Goal: Task Accomplishment & Management: Complete application form

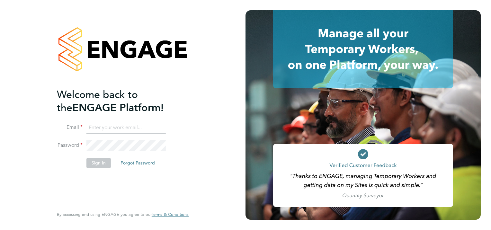
type input "[EMAIL_ADDRESS][PERSON_NAME][DOMAIN_NAME]"
click at [95, 162] on button "Sign In" at bounding box center [98, 163] width 24 height 10
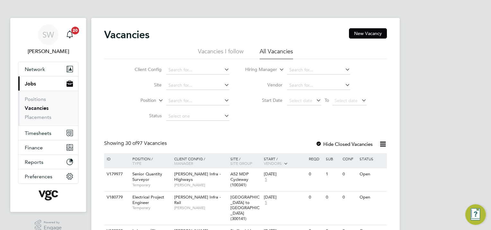
click at [344, 84] on icon at bounding box center [344, 84] width 0 height 9
click at [34, 117] on link "Placements" at bounding box center [38, 117] width 27 height 6
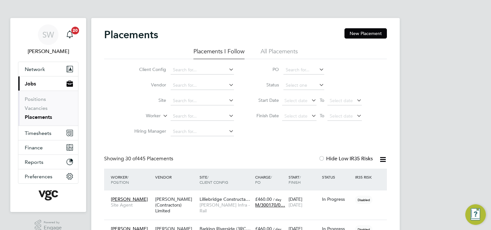
click at [318, 85] on icon at bounding box center [318, 84] width 0 height 9
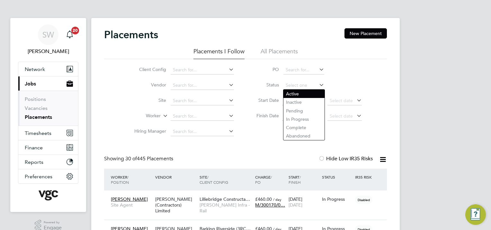
click at [298, 94] on li "Active" at bounding box center [304, 94] width 41 height 8
type input "Active"
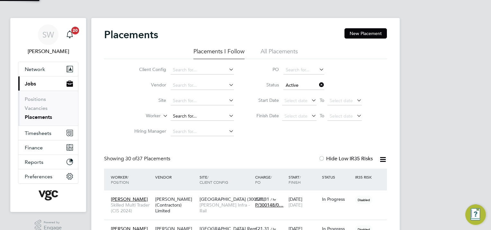
click at [187, 112] on input at bounding box center [202, 116] width 63 height 9
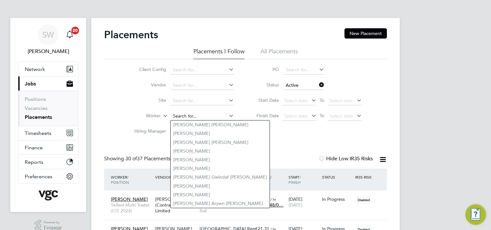
type input "d"
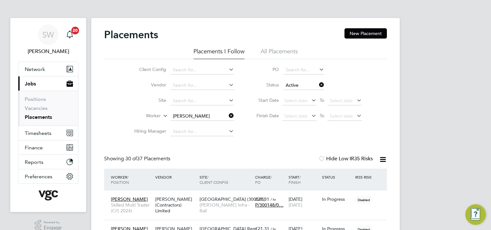
click at [184, 126] on li "Sam uel Mcgarry" at bounding box center [216, 125] width 90 height 9
type input "Samuel Mcgarry"
click at [311, 199] on div "22 Sep 2025 28 Jan 2026" at bounding box center [303, 202] width 33 height 18
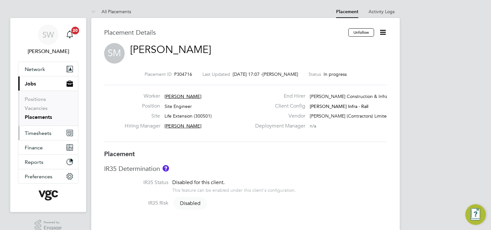
click at [42, 134] on span "Timesheets" at bounding box center [38, 133] width 27 height 6
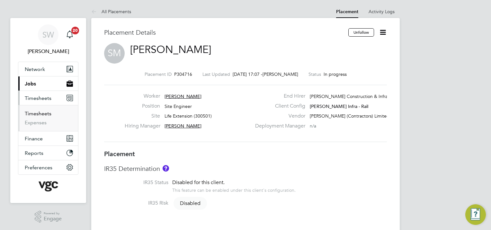
click at [50, 114] on link "Timesheets" at bounding box center [38, 114] width 27 height 6
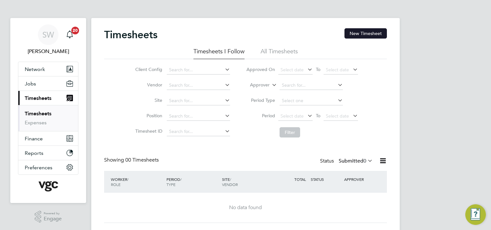
click at [356, 32] on button "New Timesheet" at bounding box center [366, 33] width 42 height 10
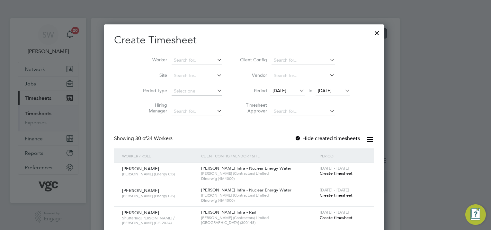
click at [50, 114] on div at bounding box center [245, 115] width 491 height 230
click at [379, 32] on div at bounding box center [377, 32] width 12 height 12
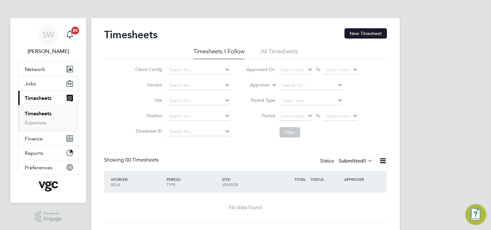
click at [360, 33] on button "New Timesheet" at bounding box center [366, 33] width 42 height 10
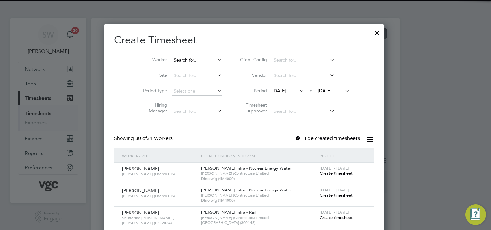
click at [179, 59] on input at bounding box center [197, 60] width 50 height 9
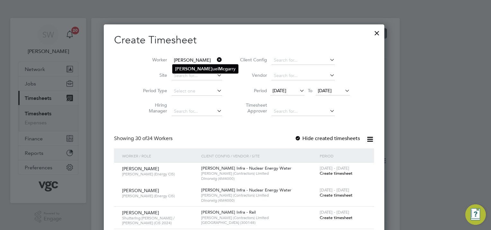
click at [219, 69] on b "Mcg" at bounding box center [223, 68] width 9 height 5
type input "Samuel Mcgarry"
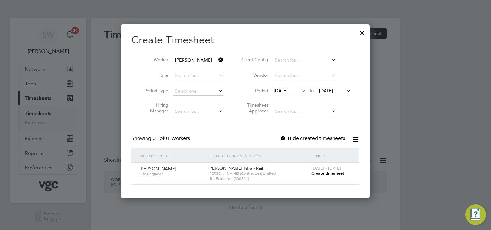
click at [332, 90] on span "25 Sep 2025" at bounding box center [326, 91] width 14 height 6
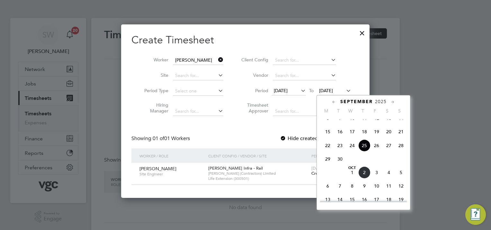
click at [375, 179] on span "3" at bounding box center [377, 173] width 12 height 12
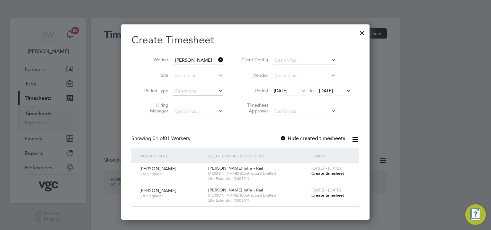
click at [318, 194] on span "Create timesheet" at bounding box center [328, 195] width 33 height 5
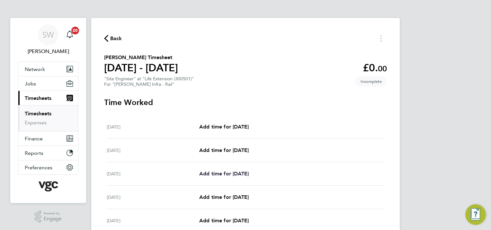
click at [222, 175] on span "Add time for Mon 29 Sep" at bounding box center [224, 174] width 50 height 6
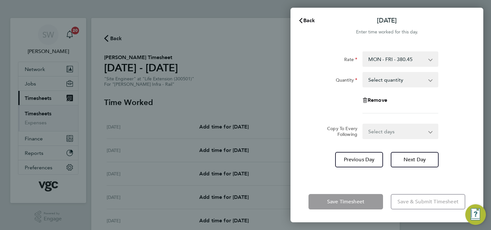
click at [431, 81] on app-icon-cross-button at bounding box center [434, 80] width 8 height 14
click at [429, 81] on select "Select quantity 0.5 1" at bounding box center [396, 80] width 67 height 14
select select "1"
click at [363, 73] on select "Select quantity 0.5 1" at bounding box center [396, 80] width 67 height 14
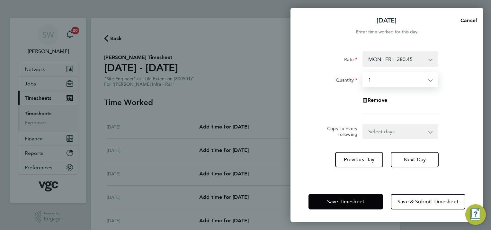
click at [430, 132] on select "Select days Day Tuesday Wednesday Thursday Friday" at bounding box center [397, 131] width 68 height 14
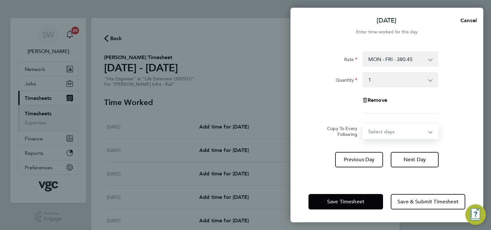
select select "TUE"
click at [363, 124] on select "Select days Day Tuesday Wednesday Thursday Friday" at bounding box center [397, 131] width 68 height 14
select select "2025-10-03"
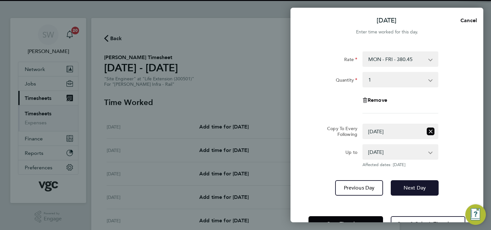
click at [415, 192] on button "Next Day" at bounding box center [415, 187] width 48 height 15
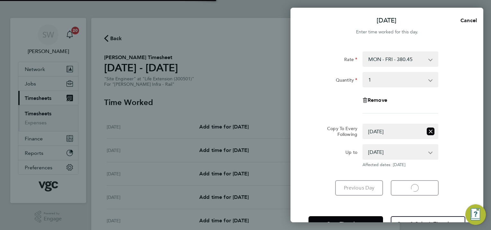
select select "1"
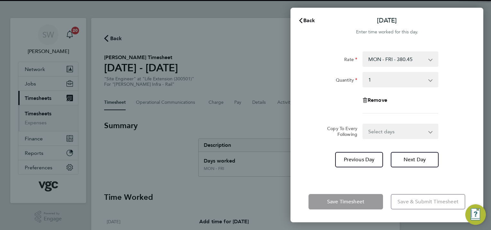
click at [429, 131] on select "Select days Day Wednesday Thursday Friday" at bounding box center [397, 131] width 68 height 14
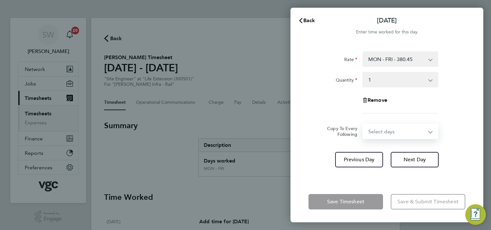
select select "WED"
click at [363, 124] on select "Select days Day Wednesday Thursday Friday" at bounding box center [397, 131] width 68 height 14
select select "2025-10-03"
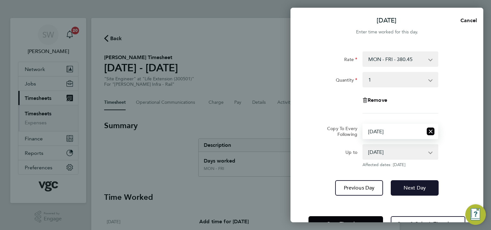
click at [420, 186] on span "Next Day" at bounding box center [415, 188] width 22 height 6
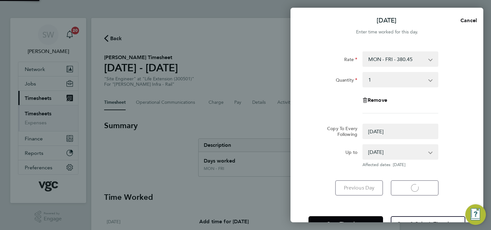
select select "0: null"
select select "1"
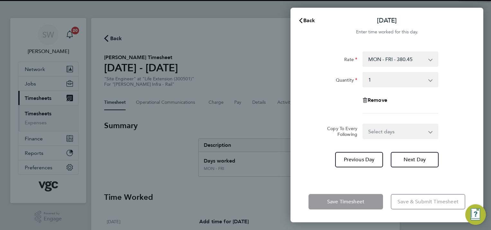
click at [430, 130] on select "Select days Day Thursday Friday" at bounding box center [397, 131] width 68 height 14
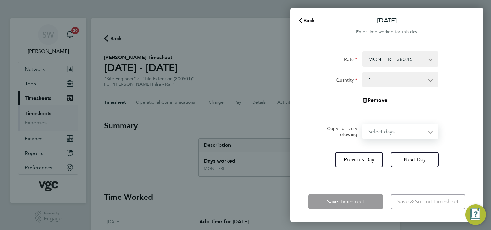
select select "THU"
click at [363, 124] on select "Select days Day Thursday Friday" at bounding box center [397, 131] width 68 height 14
select select "2025-10-03"
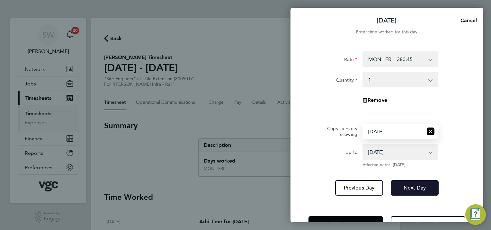
drag, startPoint x: 408, startPoint y: 185, endPoint x: 415, endPoint y: 171, distance: 16.3
click at [408, 185] on span "Next Day" at bounding box center [415, 188] width 22 height 6
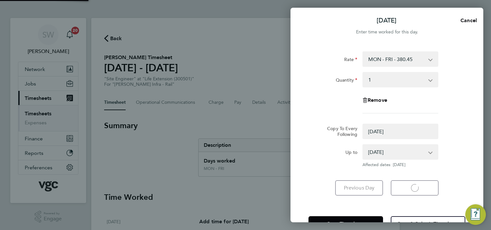
select select "0: null"
select select "1"
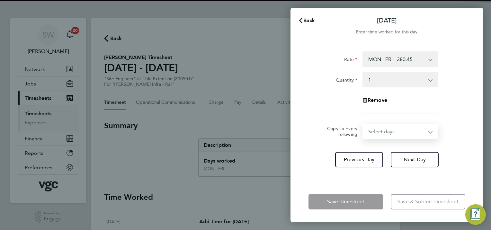
click at [430, 131] on select "Select days Friday" at bounding box center [397, 131] width 68 height 14
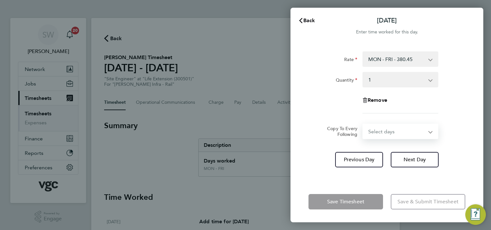
select select "FRI"
click at [363, 124] on select "Select days Friday" at bounding box center [397, 131] width 68 height 14
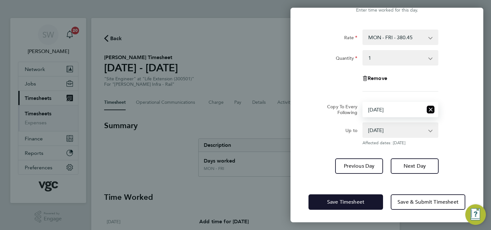
click at [329, 205] on span "Save Timesheet" at bounding box center [345, 202] width 37 height 6
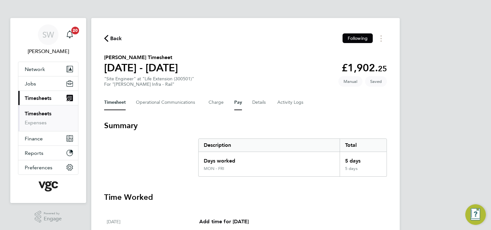
click at [240, 103] on button "Pay" at bounding box center [238, 102] width 8 height 15
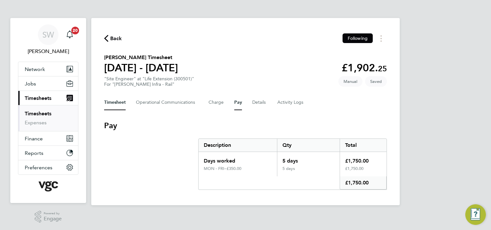
click at [109, 101] on button "Timesheet" at bounding box center [115, 102] width 22 height 15
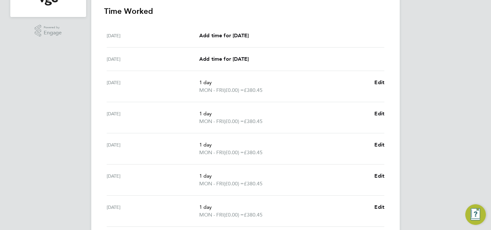
scroll to position [239, 0]
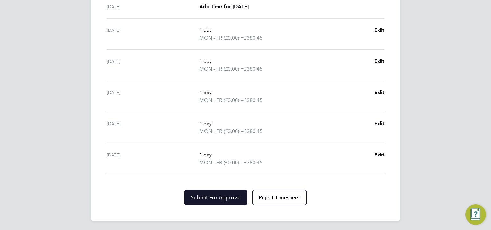
click at [217, 197] on span "Submit For Approval" at bounding box center [216, 198] width 50 height 6
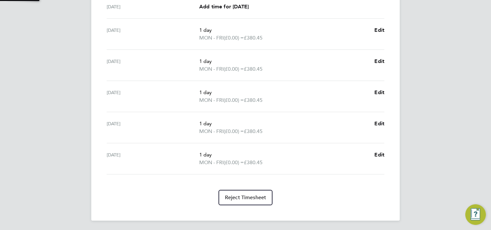
scroll to position [238, 0]
